Goal: Information Seeking & Learning: Check status

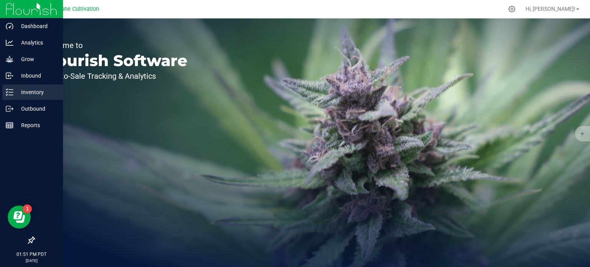
click at [17, 88] on p "Inventory" at bounding box center [36, 92] width 46 height 9
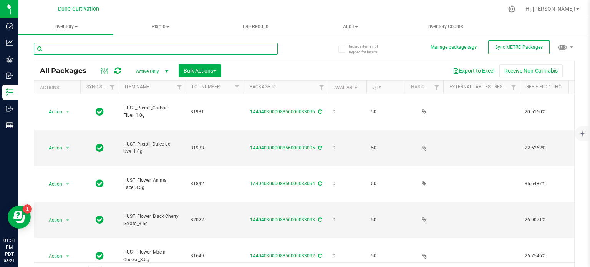
click at [126, 50] on input "text" at bounding box center [156, 49] width 244 height 12
type input "32019"
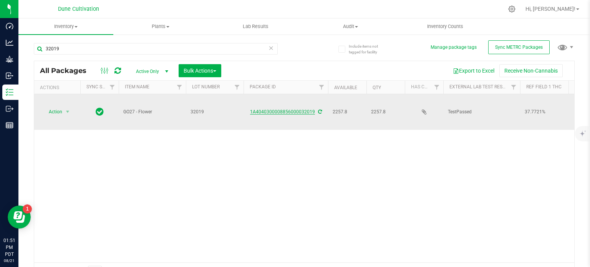
click at [269, 109] on link "1A4040300008856000032019" at bounding box center [282, 111] width 65 height 5
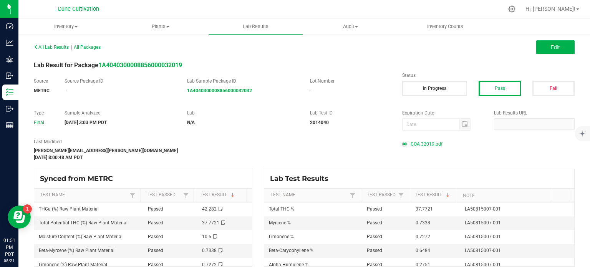
click at [428, 144] on span "COA 32019.pdf" at bounding box center [426, 144] width 32 height 12
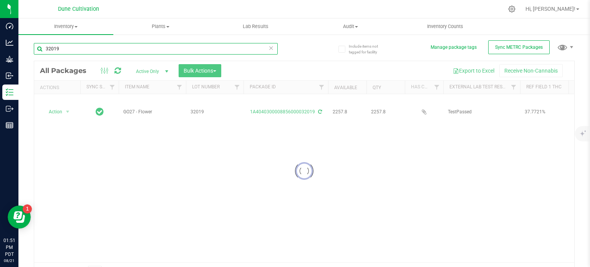
click at [64, 50] on input "32019" at bounding box center [156, 49] width 244 height 12
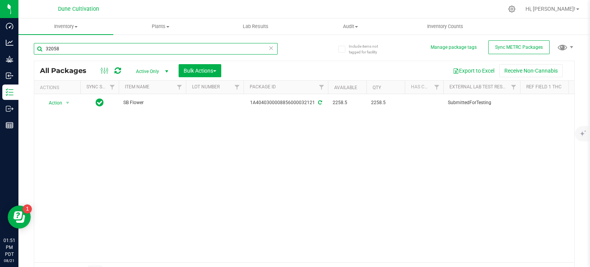
type input "32058"
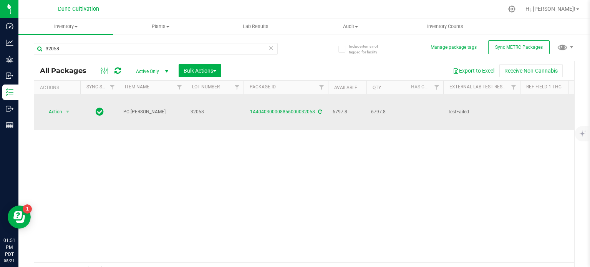
click at [263, 108] on div "1A4040300008856000032058" at bounding box center [285, 111] width 87 height 7
click at [266, 109] on link "1A4040300008856000032058" at bounding box center [282, 111] width 65 height 5
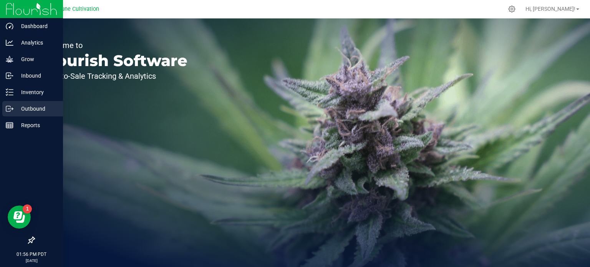
click at [13, 106] on p "Outbound" at bounding box center [36, 108] width 46 height 9
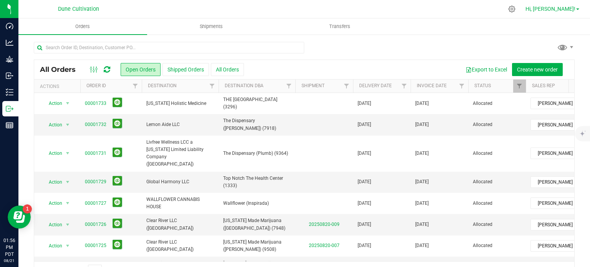
click at [576, 12] on link "Hi, [PERSON_NAME]!" at bounding box center [552, 9] width 60 height 8
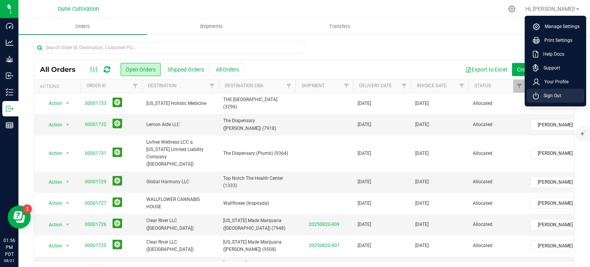
click at [544, 94] on span "Sign Out" at bounding box center [550, 96] width 22 height 8
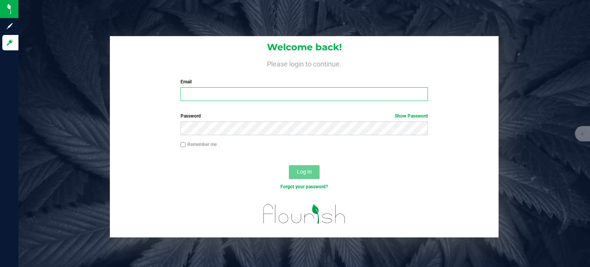
click at [305, 94] on input "Email" at bounding box center [304, 94] width 248 height 14
click at [272, 103] on div "Welcome back! Please login to continue. Email maxxodonnell1995@gmail.com Requir…" at bounding box center [304, 71] width 389 height 71
click at [272, 97] on input "maxxodonnell1995@gmail.com" at bounding box center [304, 94] width 248 height 14
type input "max.o'donnell@cnduit.com"
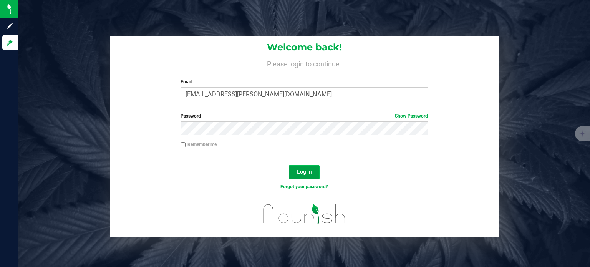
click at [295, 168] on button "Log In" at bounding box center [304, 172] width 31 height 14
